Goal: Use online tool/utility: Utilize a website feature to perform a specific function

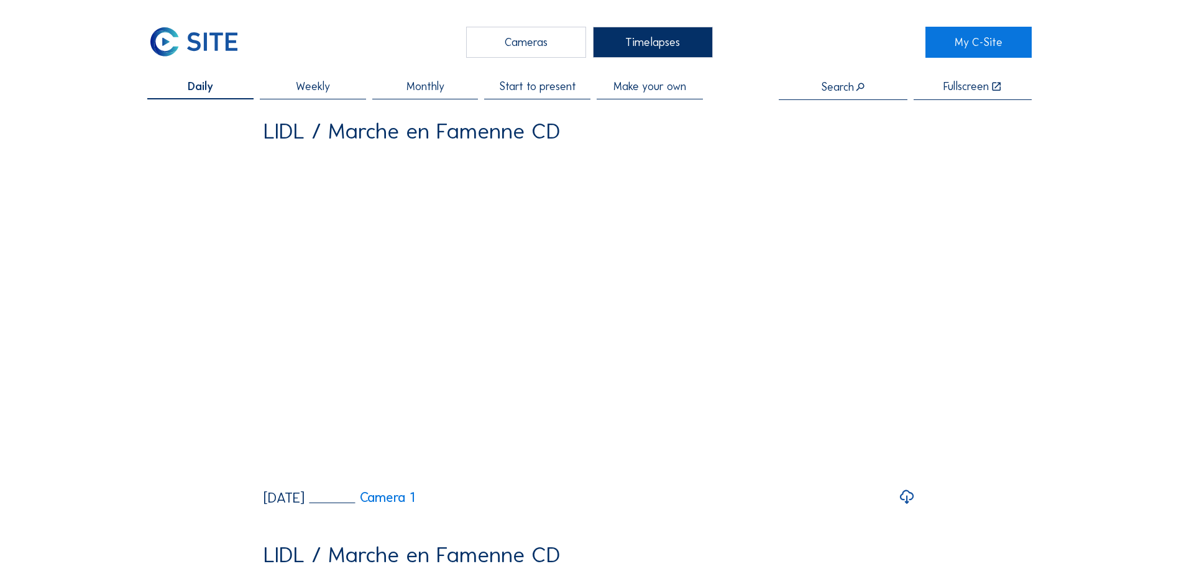
click at [538, 40] on div "Cameras" at bounding box center [526, 42] width 120 height 31
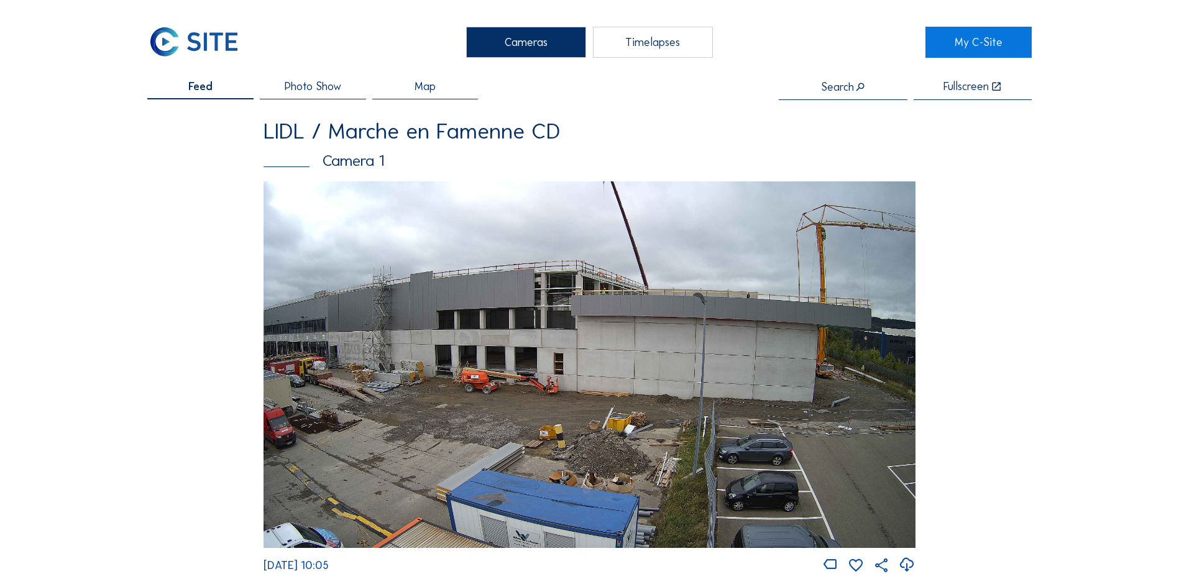
click at [763, 94] on div "Feed Photo Show Map Search Fullscreen" at bounding box center [589, 90] width 885 height 19
click at [678, 31] on div "Timelapses" at bounding box center [653, 42] width 120 height 31
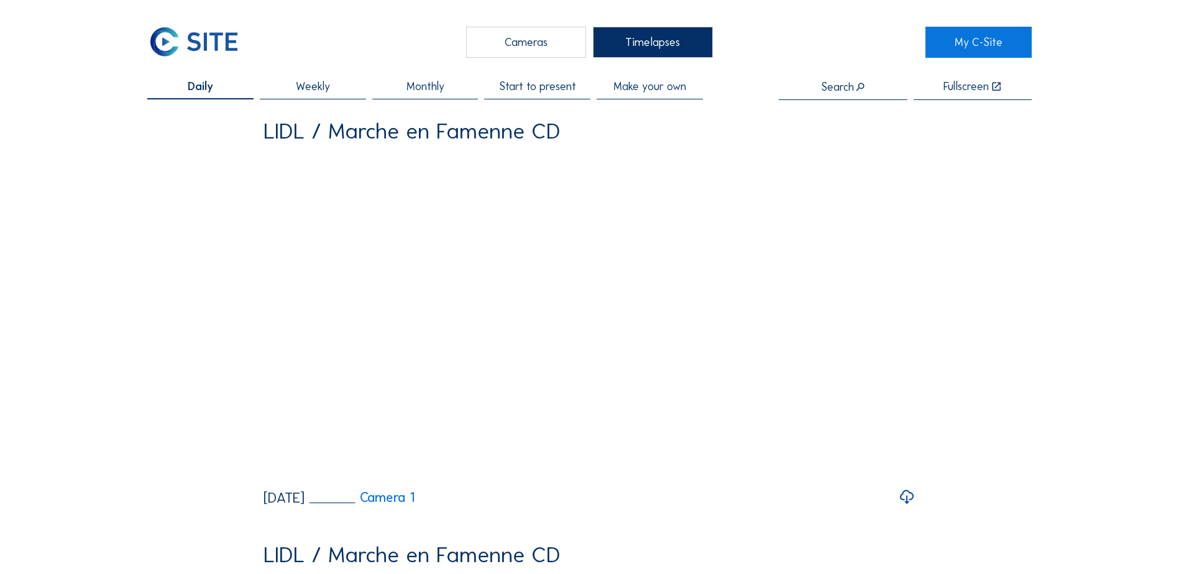
click at [656, 86] on span "Make your own" at bounding box center [650, 86] width 73 height 11
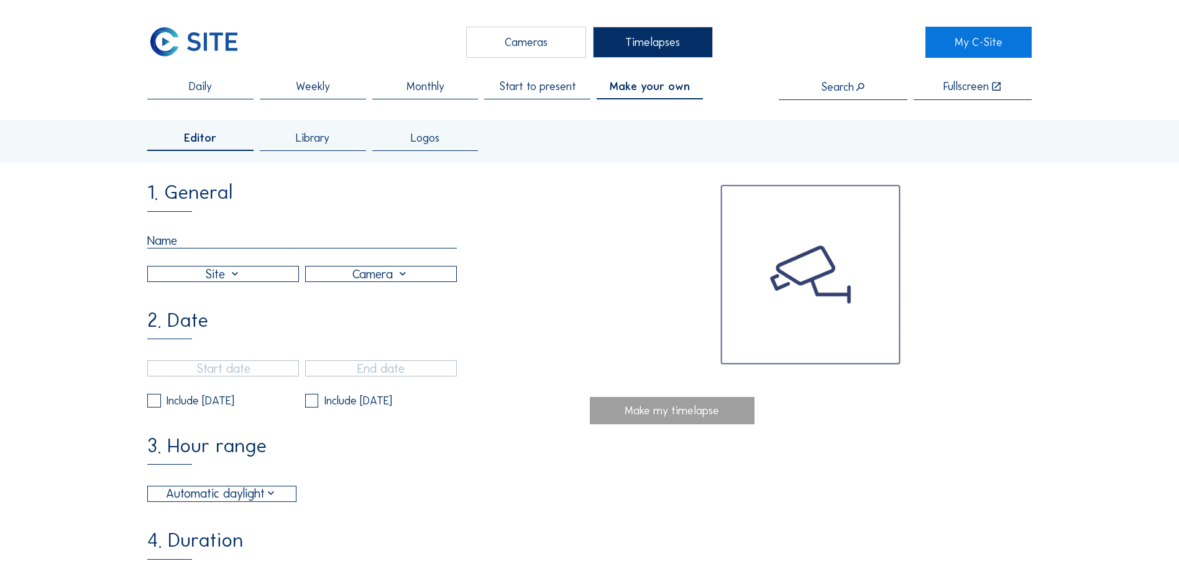
click at [236, 242] on input "text" at bounding box center [302, 241] width 310 height 16
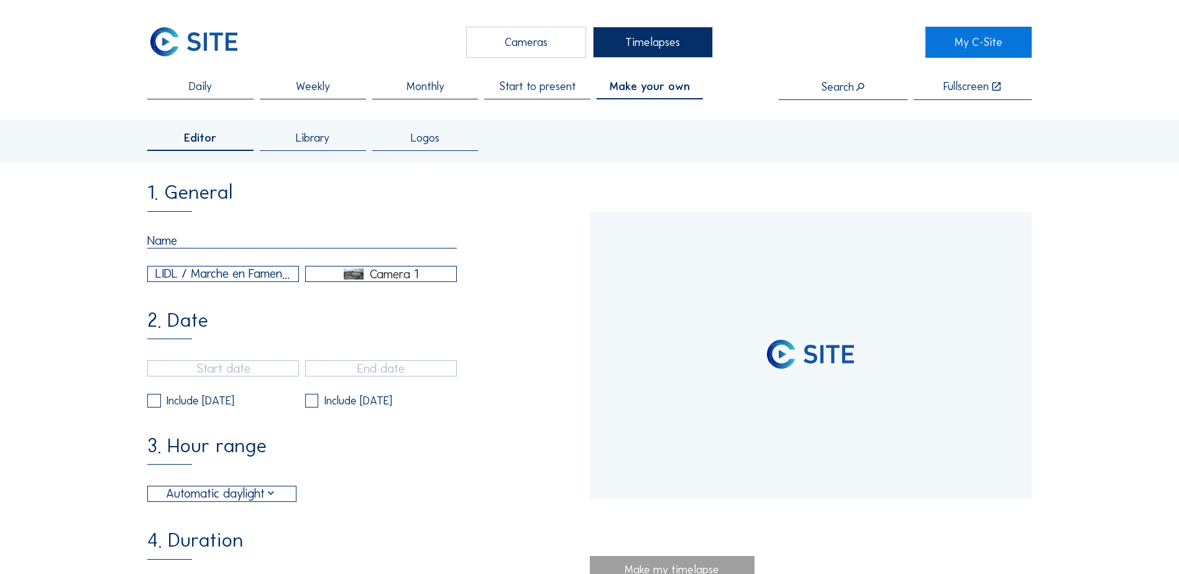
type input "[DATE] 13:22"
type input "[DATE] 10:10"
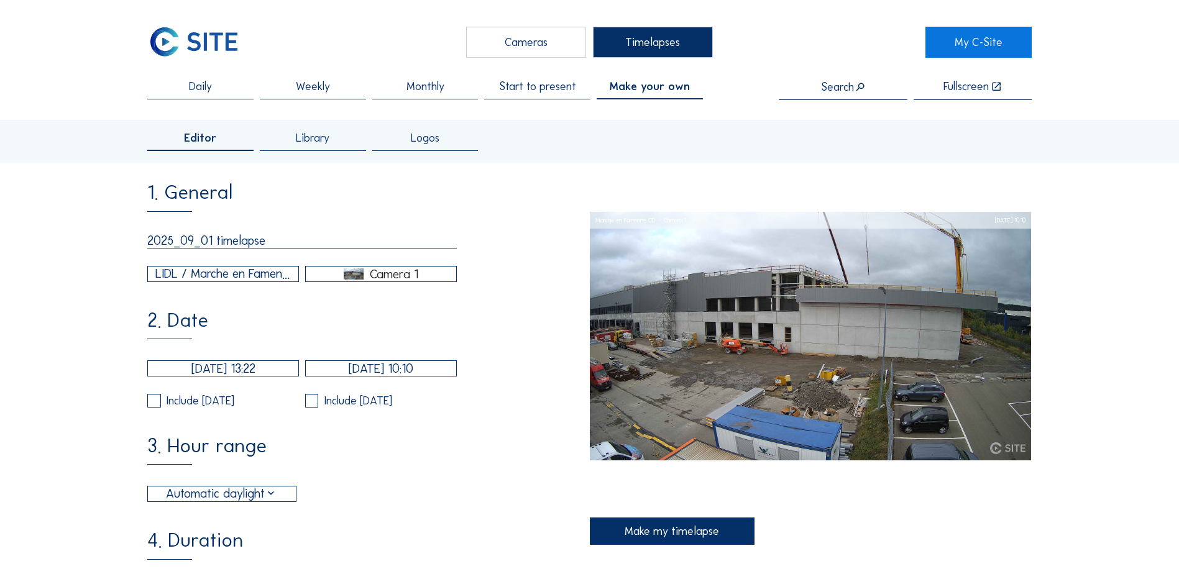
type input "2025_09_01 timelapse"
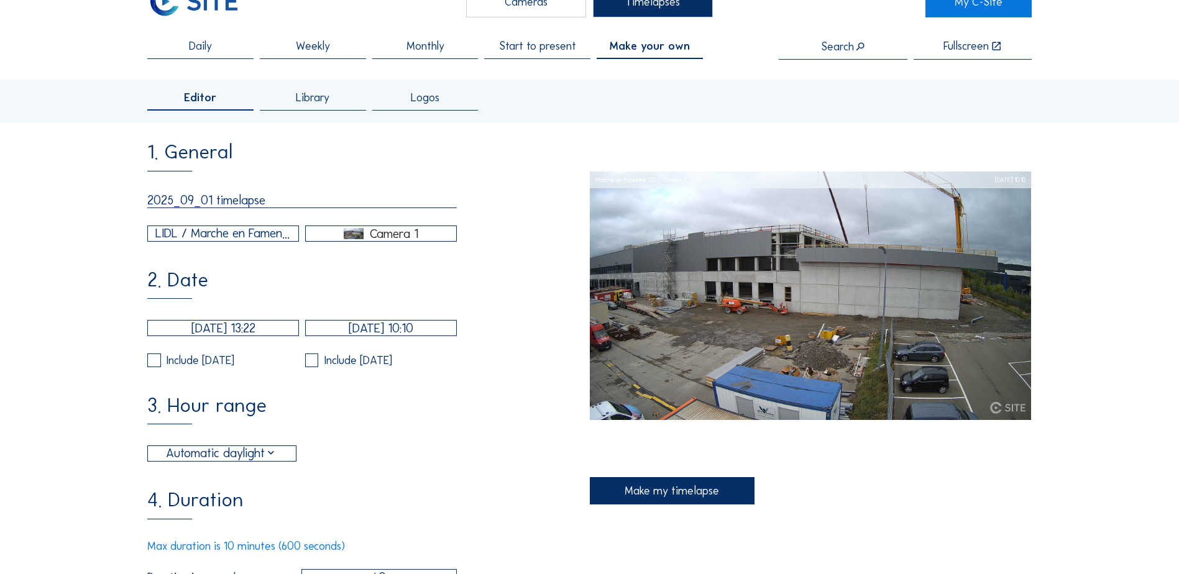
scroll to position [62, 0]
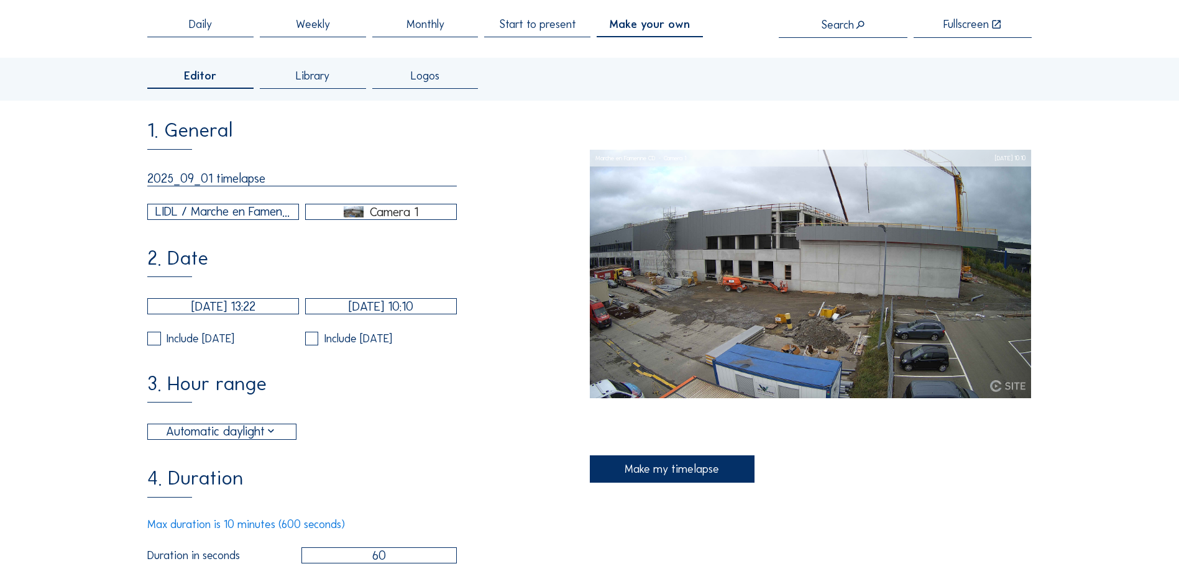
click at [207, 315] on input "[DATE] 13:22" at bounding box center [223, 306] width 152 height 16
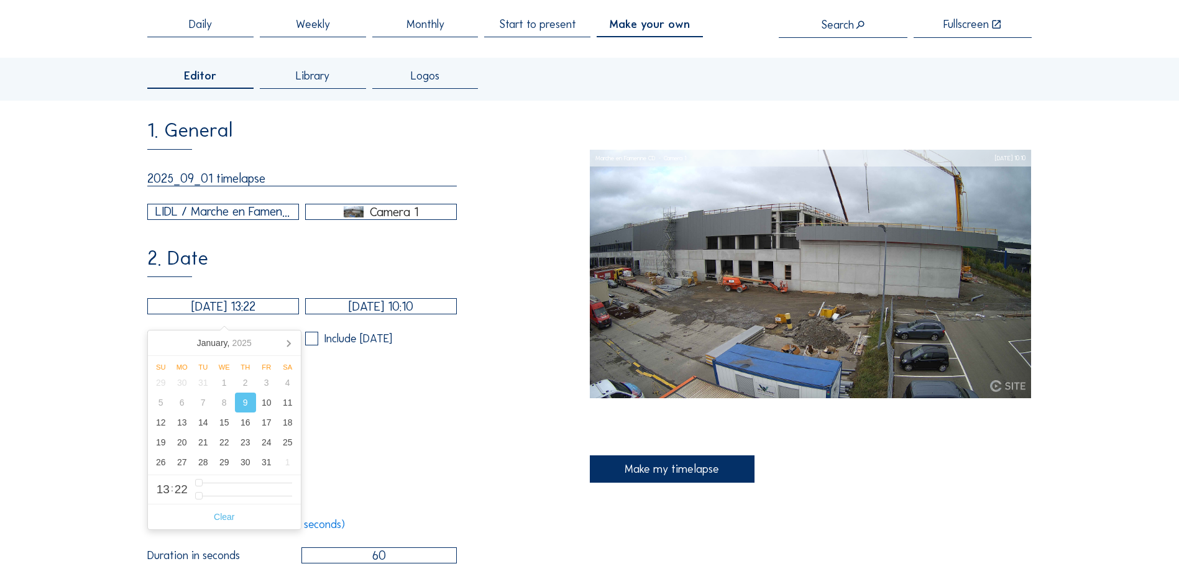
drag, startPoint x: 179, startPoint y: 314, endPoint x: 240, endPoint y: 316, distance: 61.0
click at [240, 315] on input "[DATE] 13:22" at bounding box center [223, 306] width 152 height 16
click at [192, 306] on input "[DATE] 13:22" at bounding box center [223, 306] width 152 height 16
click at [190, 310] on input "[DATE] 13:22" at bounding box center [223, 306] width 152 height 16
click at [286, 343] on icon at bounding box center [289, 343] width 20 height 20
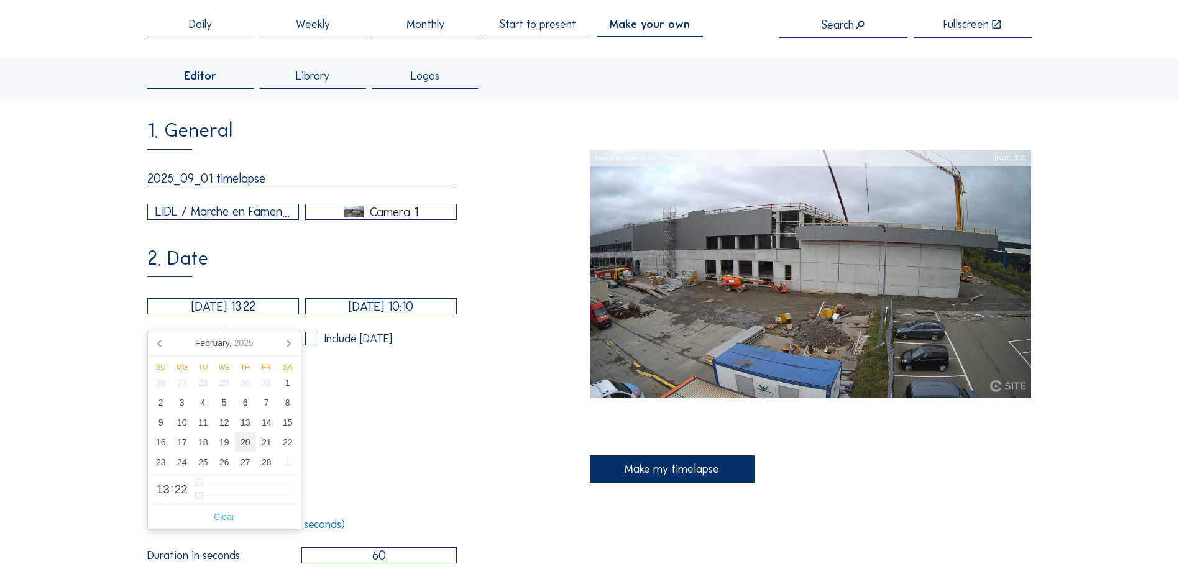
click at [247, 443] on div "20" at bounding box center [245, 443] width 21 height 20
type input "[DATE] 13:22"
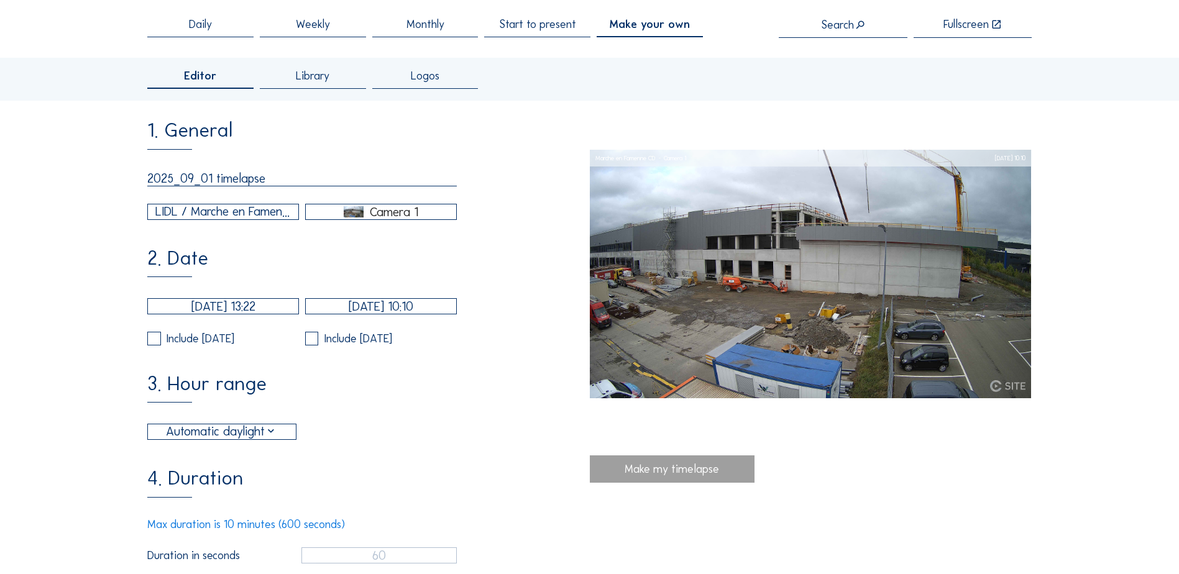
click at [407, 400] on div "3. Hour range Automatic daylight 06:00 From 18:00 To" at bounding box center [368, 407] width 442 height 67
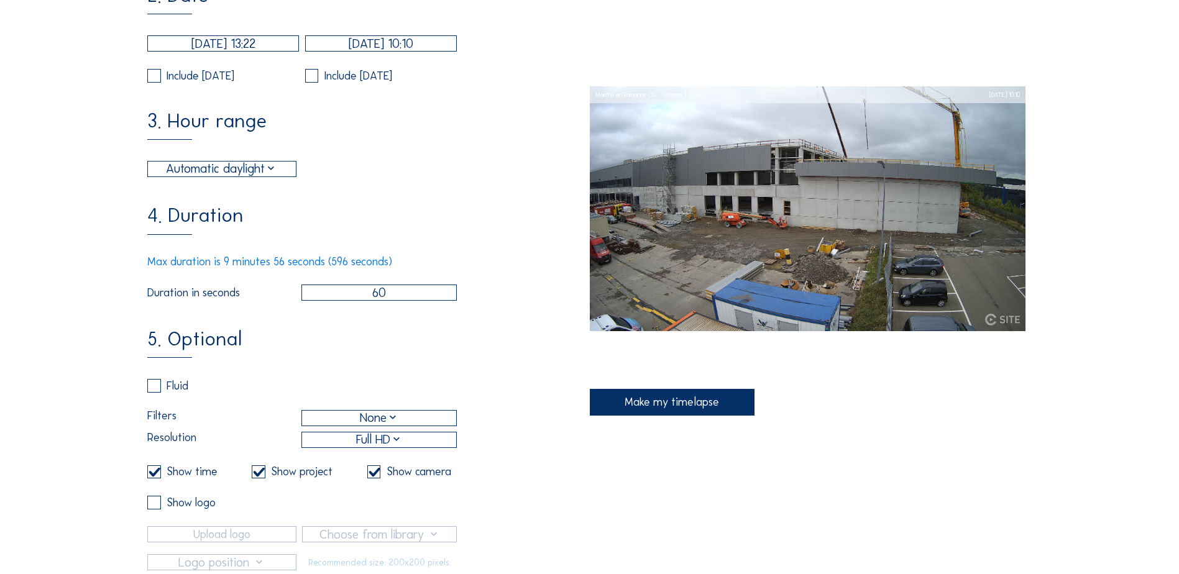
scroll to position [373, 0]
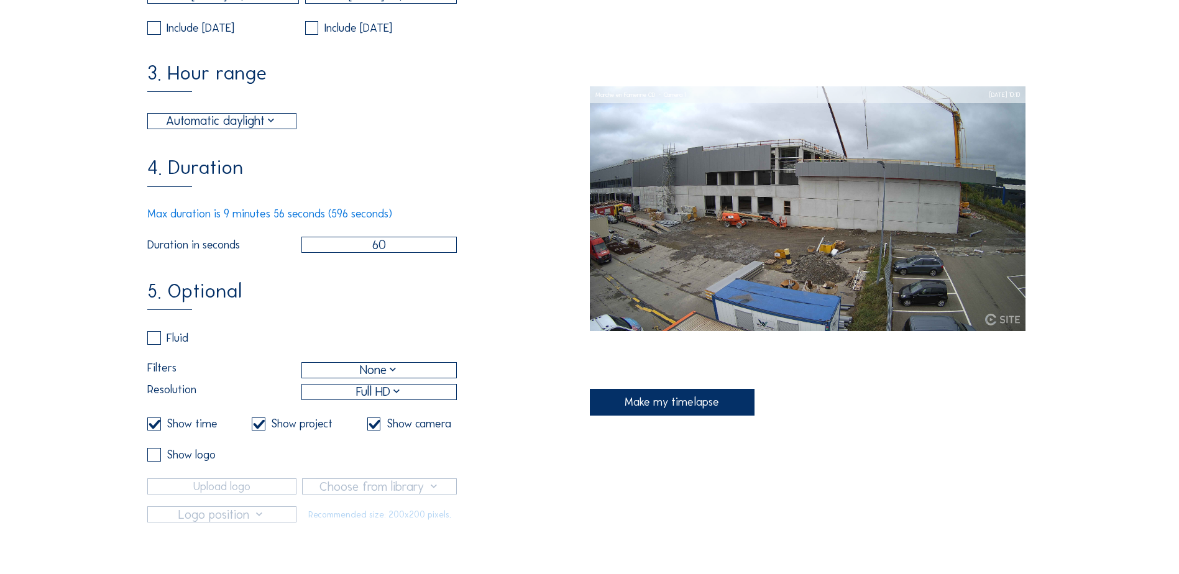
click at [368, 316] on div "5. Optional Fluid Filters None Resolution Full HD Show time Show project Show c…" at bounding box center [368, 402] width 442 height 241
click at [379, 253] on input "60" at bounding box center [379, 245] width 155 height 16
type input "30"
click at [405, 286] on div "1. General 2025_09_01 timelapse LIDL / Marche en Famenne CD Camera 1 2. Date [D…" at bounding box center [368, 166] width 442 height 712
click at [437, 284] on div "1. General 2025_09_01 timelapse LIDL / Marche en Famenne CD Camera 1 2. Date [D…" at bounding box center [368, 166] width 442 height 712
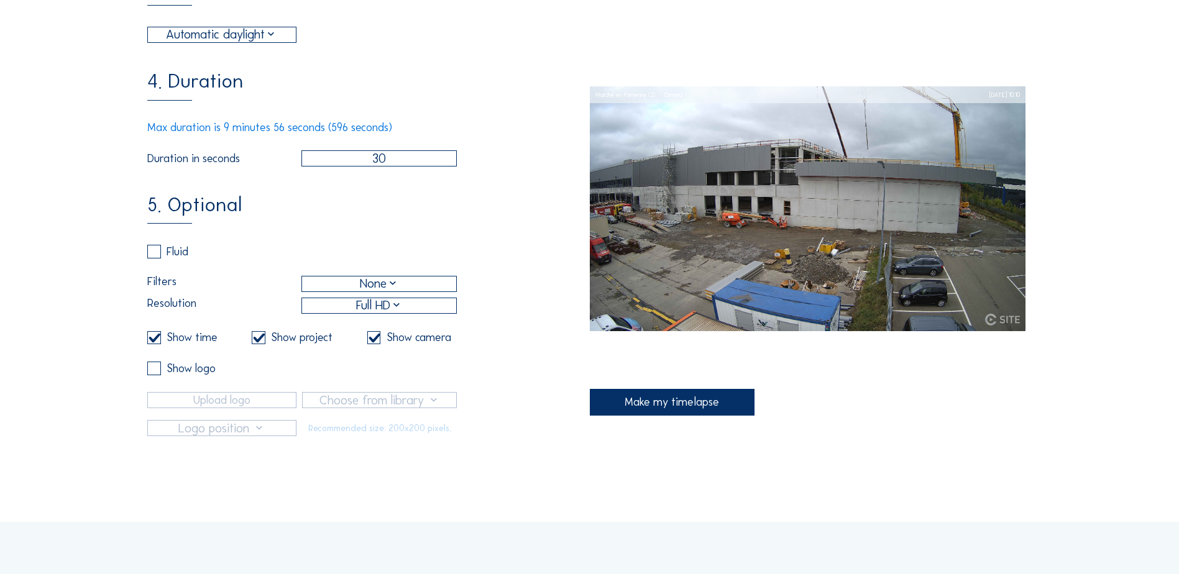
scroll to position [497, 0]
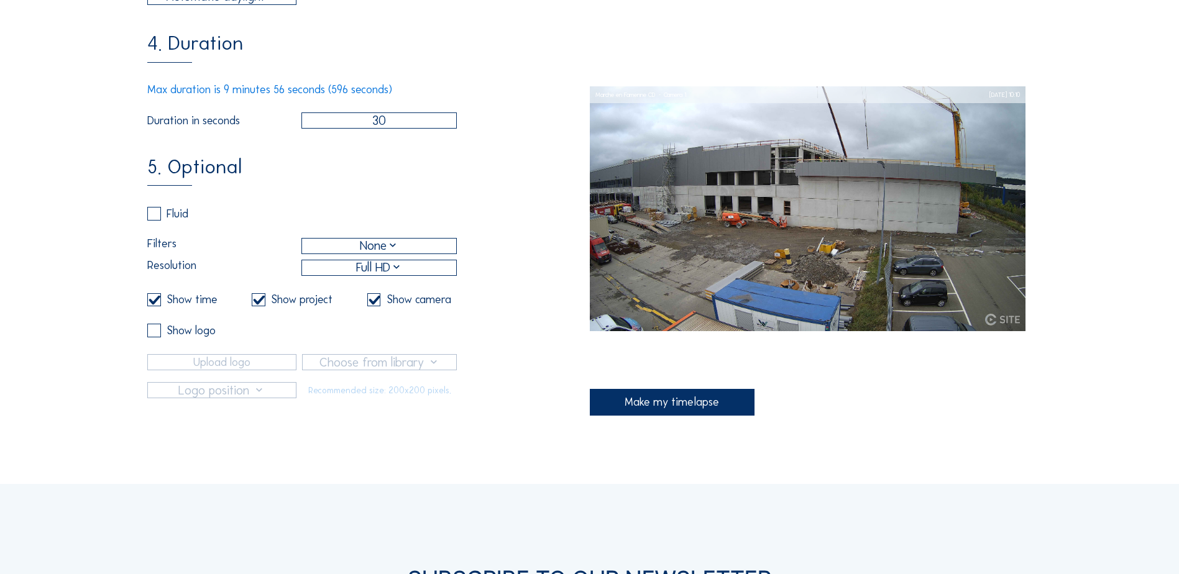
click at [688, 407] on div "Make my timelapse" at bounding box center [672, 402] width 165 height 27
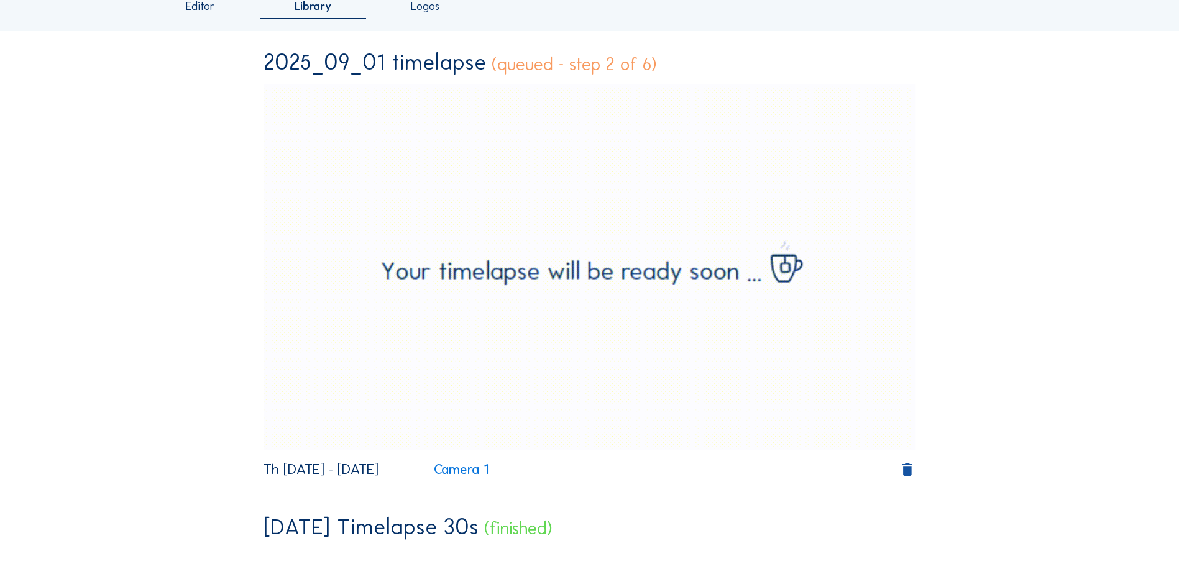
scroll to position [62, 0]
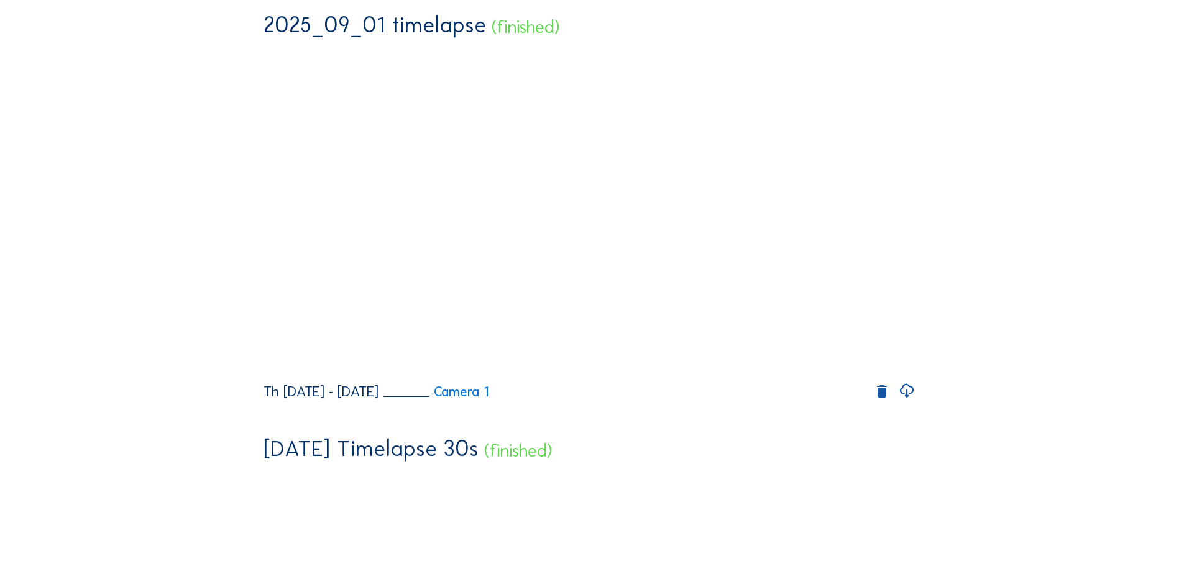
scroll to position [173, 0]
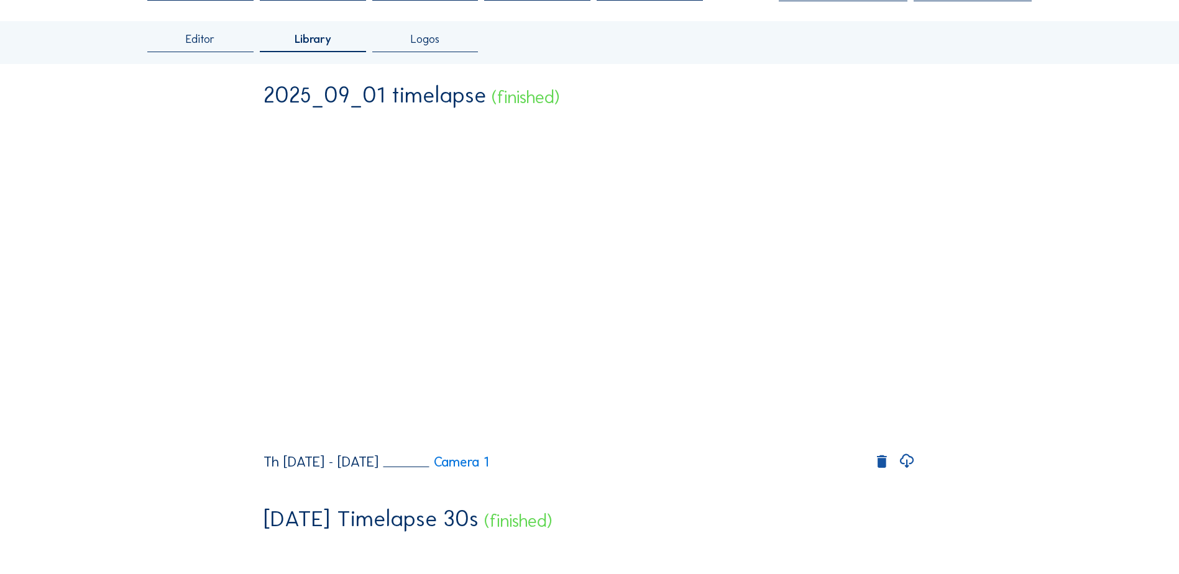
scroll to position [121, 0]
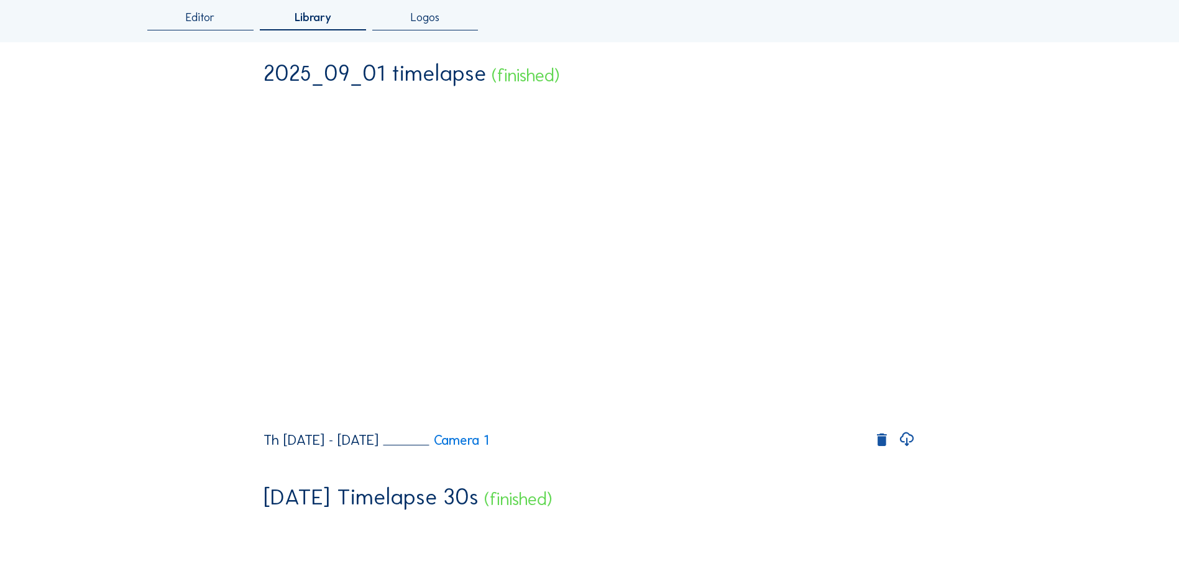
click at [910, 450] on icon at bounding box center [907, 440] width 17 height 21
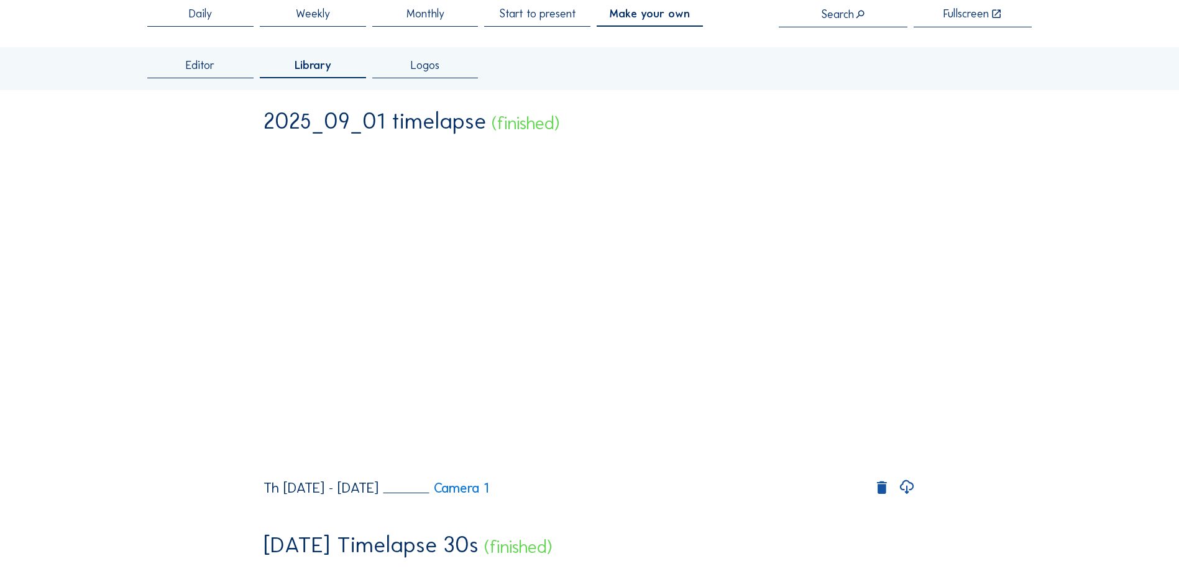
scroll to position [0, 0]
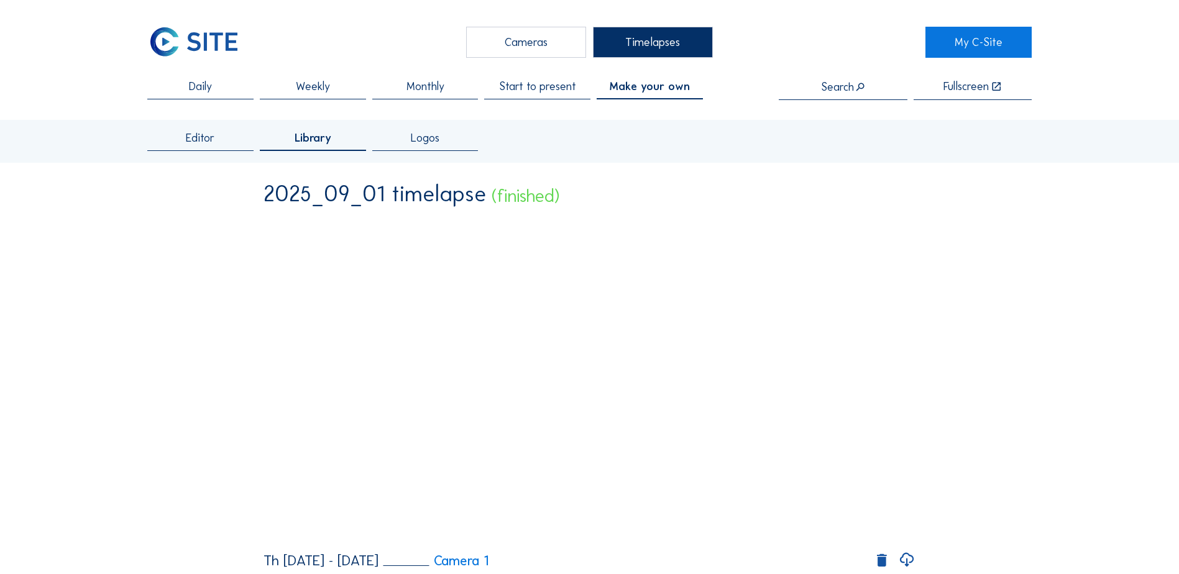
click at [673, 96] on div "Make your own" at bounding box center [650, 90] width 106 height 19
click at [664, 81] on span "Make your own" at bounding box center [650, 86] width 80 height 11
click at [657, 91] on span "Make your own" at bounding box center [650, 86] width 80 height 11
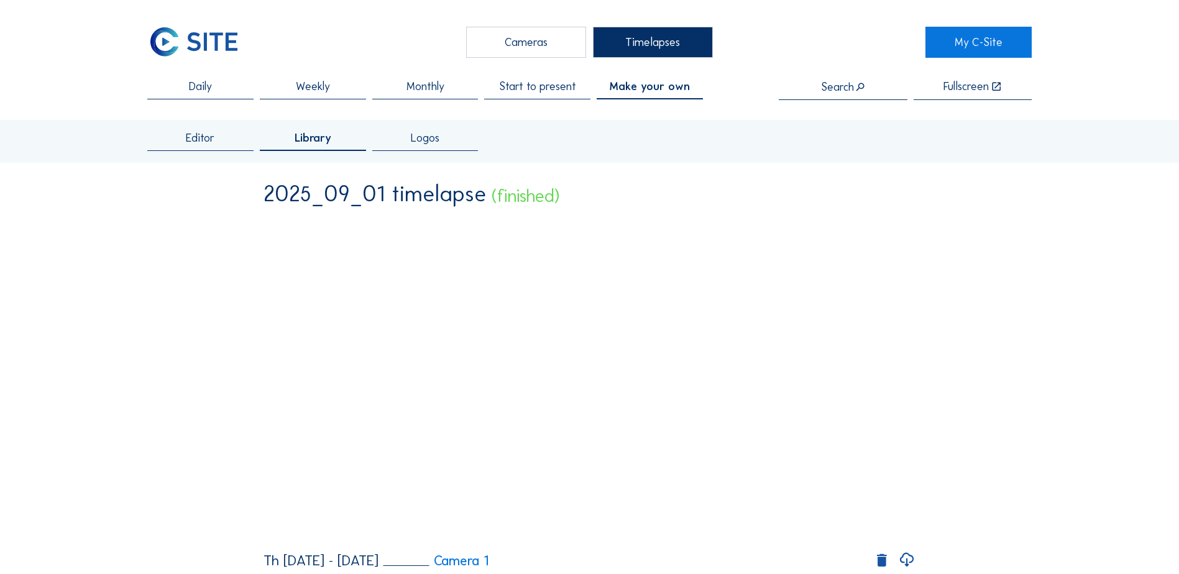
click at [221, 136] on div "Editor" at bounding box center [200, 141] width 106 height 19
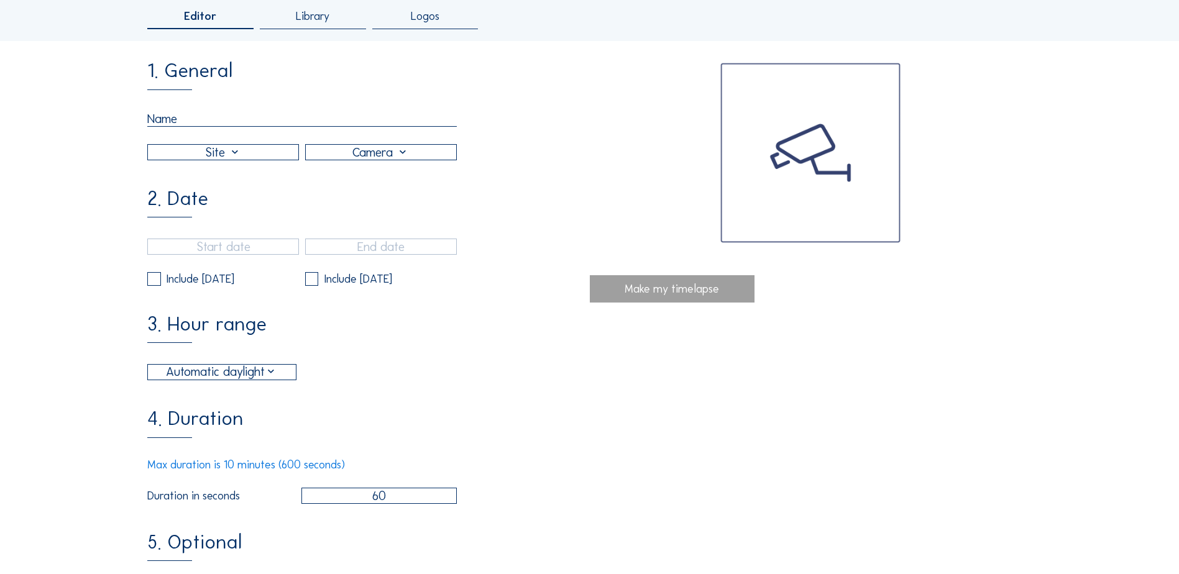
scroll to position [187, 0]
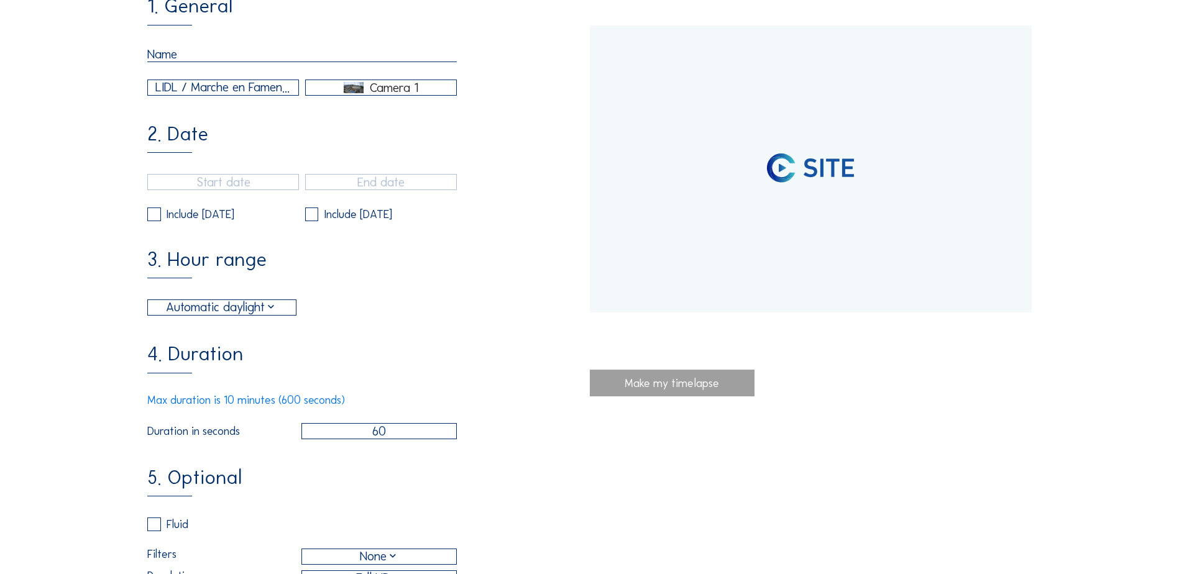
type input "[DATE] 13:22"
type input "[DATE] 10:30"
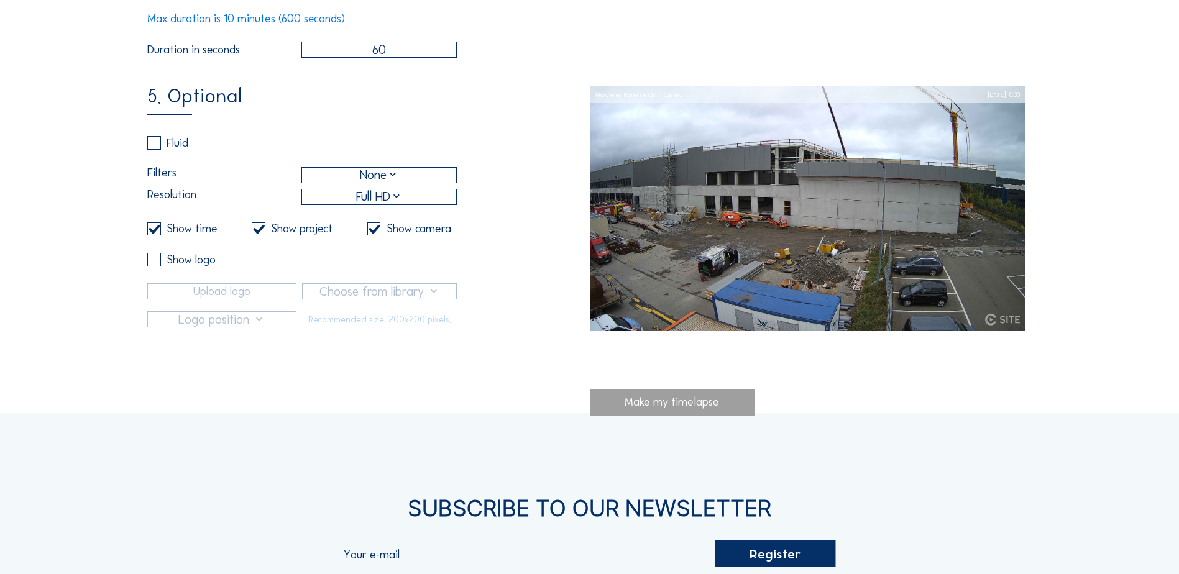
scroll to position [622, 0]
